Goal: Task Accomplishment & Management: Manage account settings

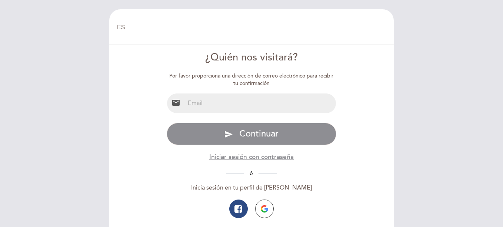
select select "es"
click at [249, 106] on input "email" at bounding box center [261, 103] width 152 height 20
type input "[EMAIL_ADDRESS][DOMAIN_NAME]"
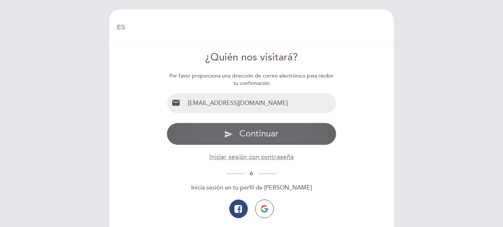
click at [238, 133] on button "send Continuar" at bounding box center [252, 134] width 170 height 22
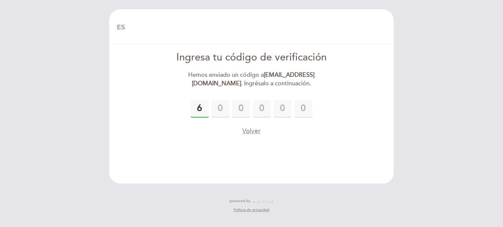
type input "6"
type input "1"
type input "3"
type input "7"
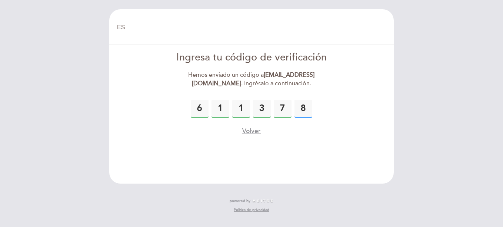
type input "8"
